Goal: Task Accomplishment & Management: Use online tool/utility

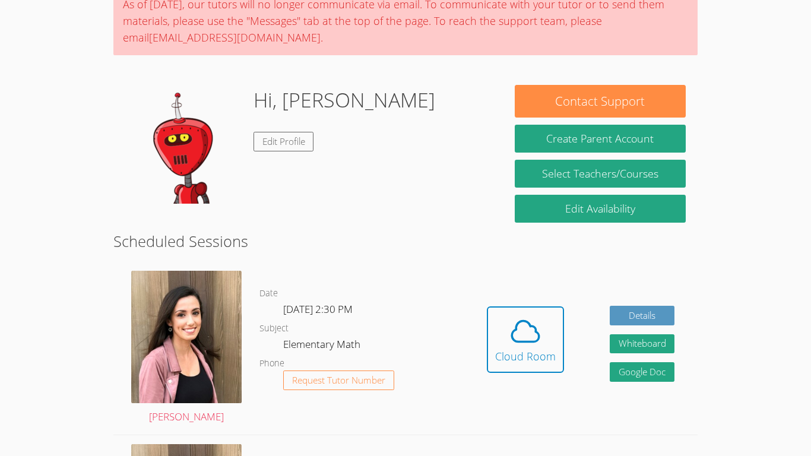
scroll to position [146, 0]
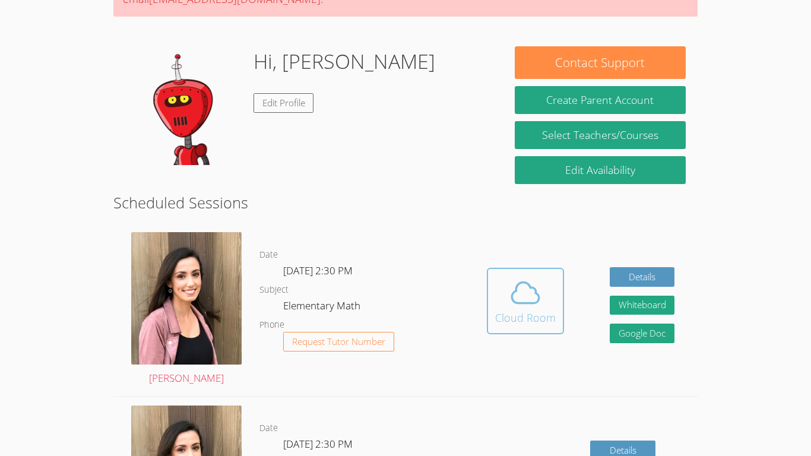
click at [542, 321] on div "Cloud Room" at bounding box center [525, 317] width 61 height 17
click at [529, 293] on icon at bounding box center [525, 292] width 33 height 33
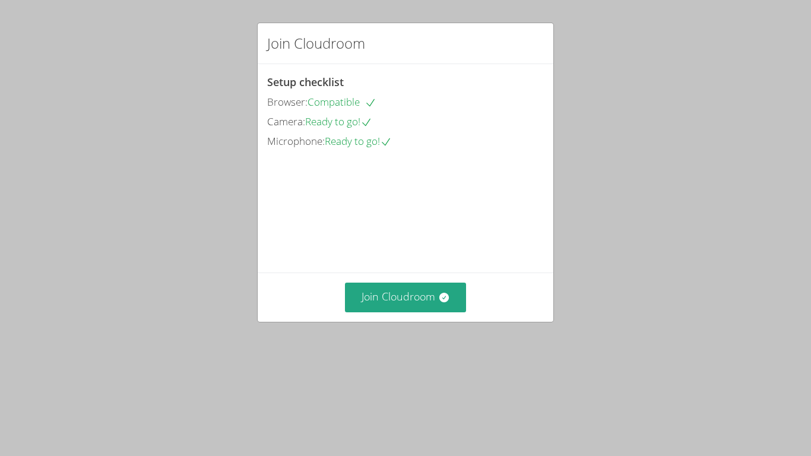
click at [423, 273] on div "Setup checklist Browser: Compatible Camera: Ready to go! Microphone: Ready to g…" at bounding box center [406, 168] width 296 height 208
click at [436, 312] on button "Join Cloudroom" at bounding box center [406, 297] width 122 height 29
click at [428, 312] on button "Join Cloudroom" at bounding box center [406, 297] width 122 height 29
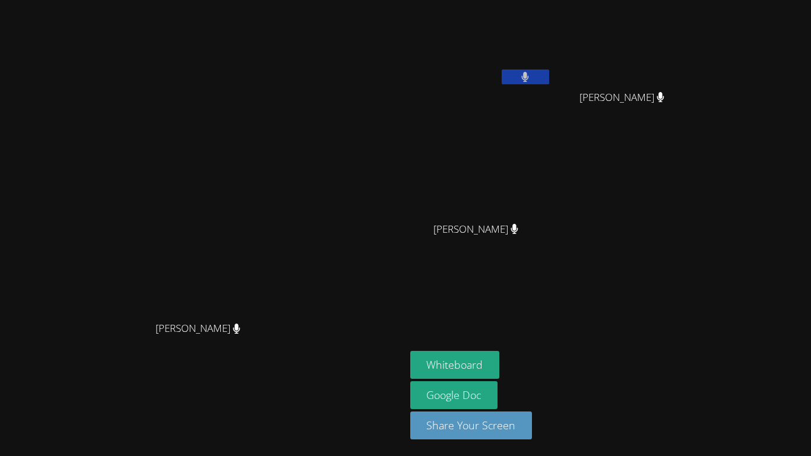
click at [606, 303] on aside "[PERSON_NAME] [PERSON_NAME] [PERSON_NAME] [PERSON_NAME] [PERSON_NAME] Whiteboar…" at bounding box center [554, 228] width 297 height 456
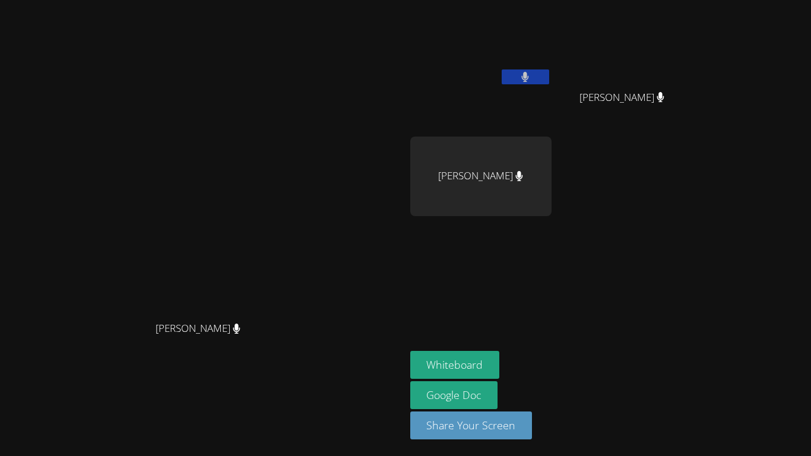
click at [549, 74] on button at bounding box center [526, 76] width 48 height 15
click at [500, 363] on button "Whiteboard" at bounding box center [455, 365] width 90 height 28
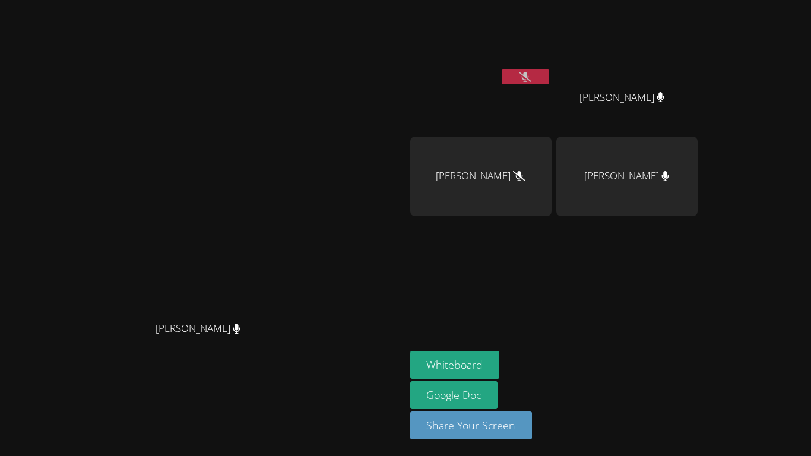
click at [549, 71] on button at bounding box center [526, 76] width 48 height 15
click at [549, 72] on button at bounding box center [526, 76] width 48 height 15
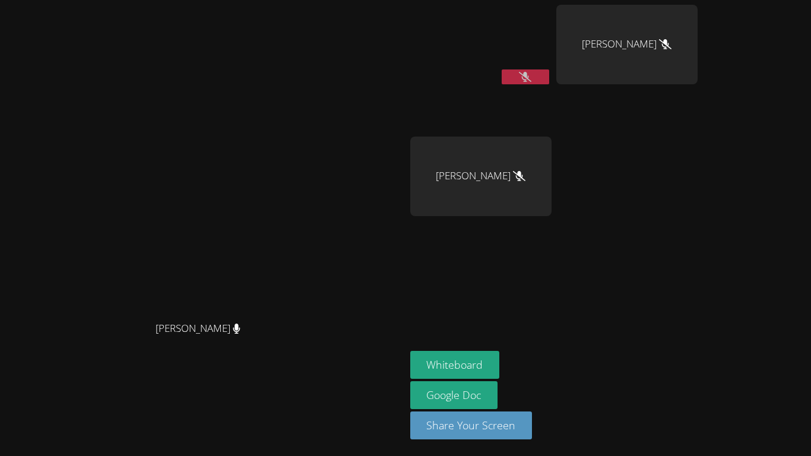
click at [549, 80] on button at bounding box center [526, 76] width 48 height 15
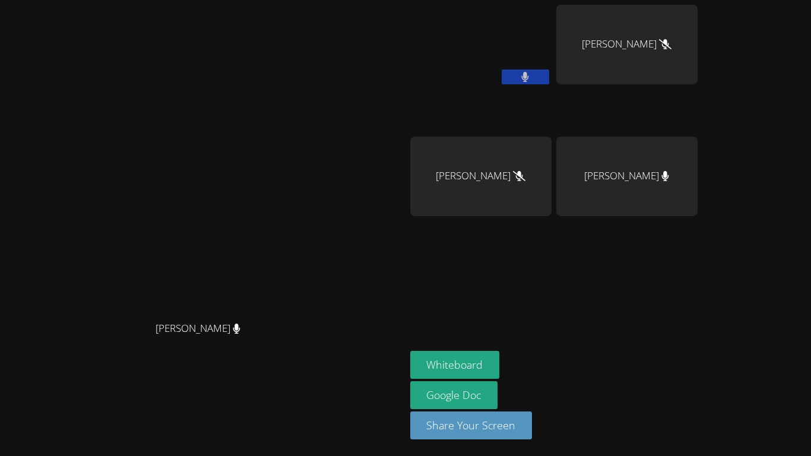
click at [529, 80] on icon at bounding box center [525, 77] width 7 height 10
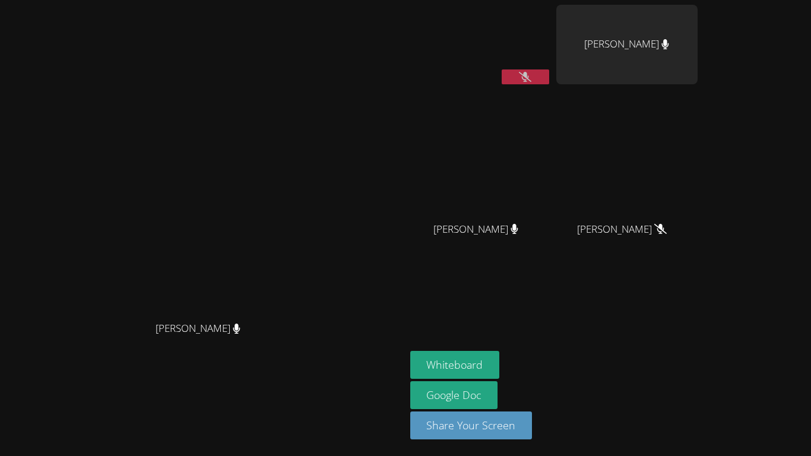
click at [549, 78] on button at bounding box center [526, 76] width 48 height 15
click at [549, 76] on button at bounding box center [526, 76] width 48 height 15
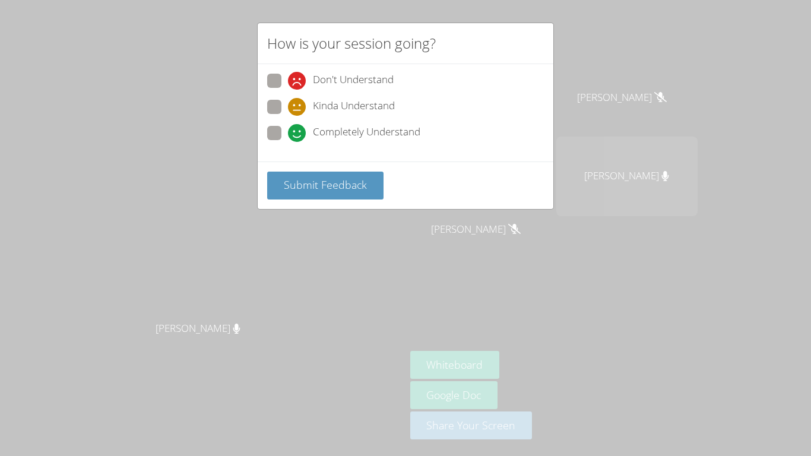
click at [288, 142] on span at bounding box center [288, 142] width 0 height 0
click at [288, 126] on input "Completely Understand" at bounding box center [293, 131] width 10 height 10
radio input "true"
click at [328, 197] on button "Submit Feedback" at bounding box center [325, 186] width 116 height 28
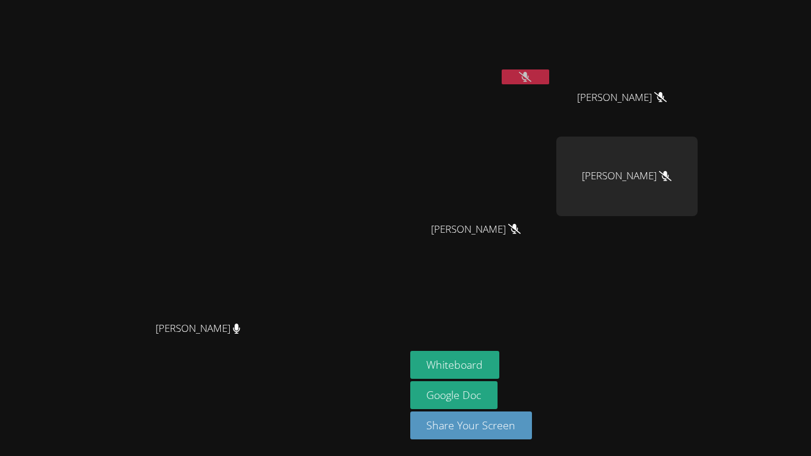
click at [531, 74] on icon at bounding box center [525, 77] width 12 height 10
click at [549, 77] on button at bounding box center [526, 76] width 48 height 15
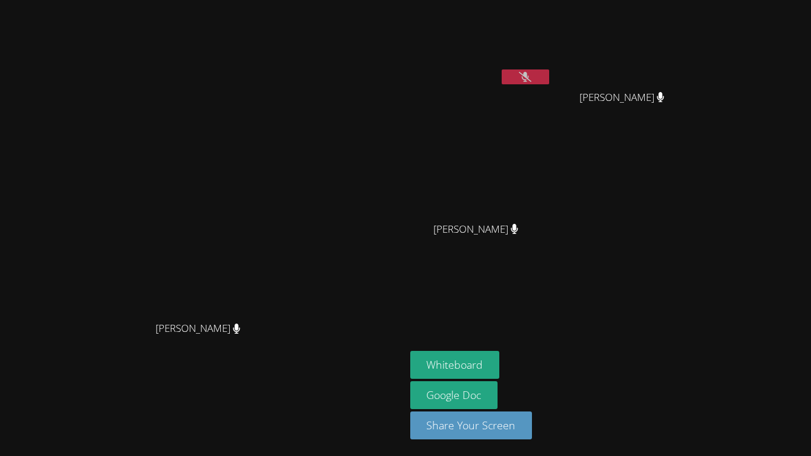
click at [549, 72] on button at bounding box center [526, 76] width 48 height 15
